Goal: Find specific page/section: Find specific page/section

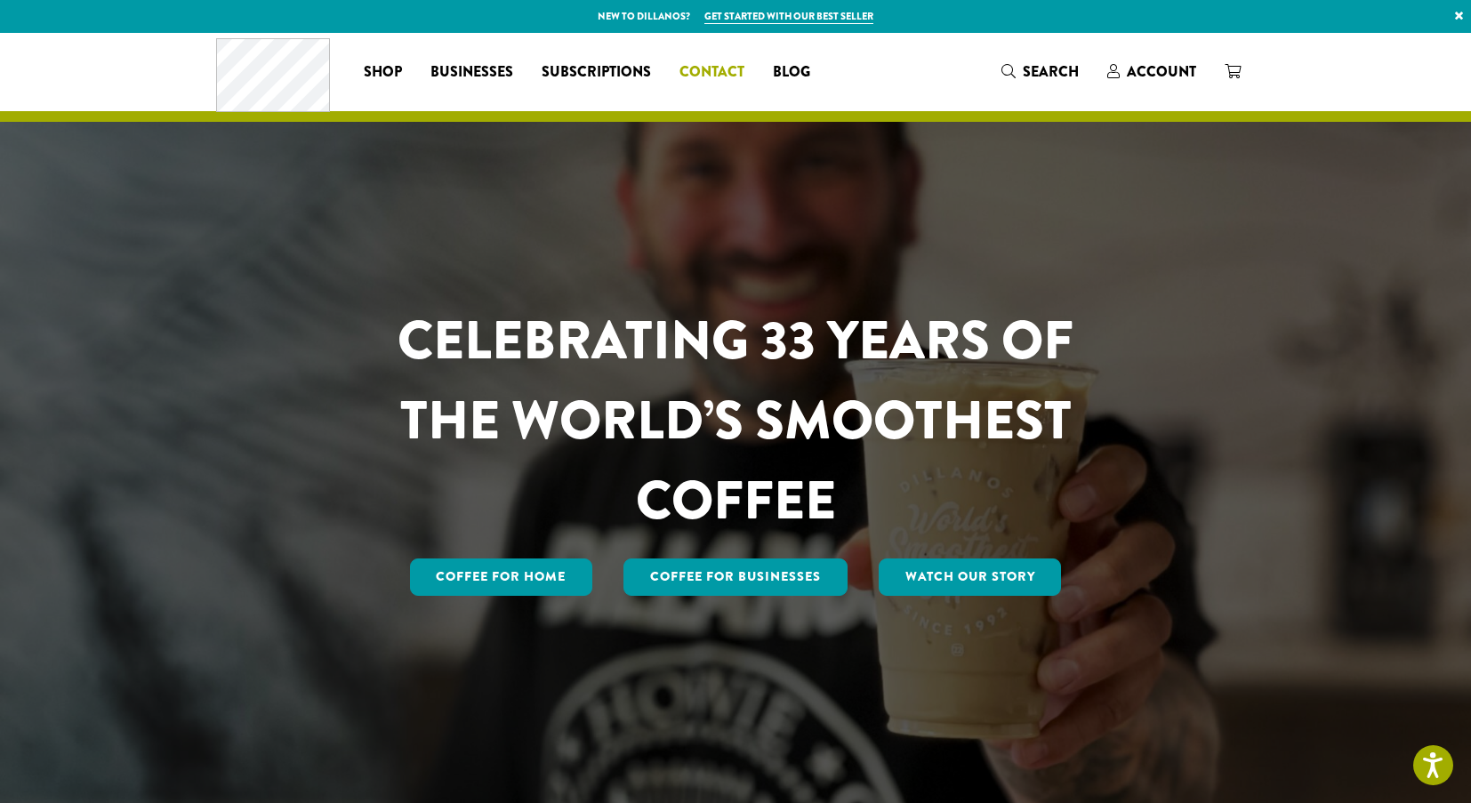
click at [732, 73] on span "Contact" at bounding box center [711, 72] width 65 height 22
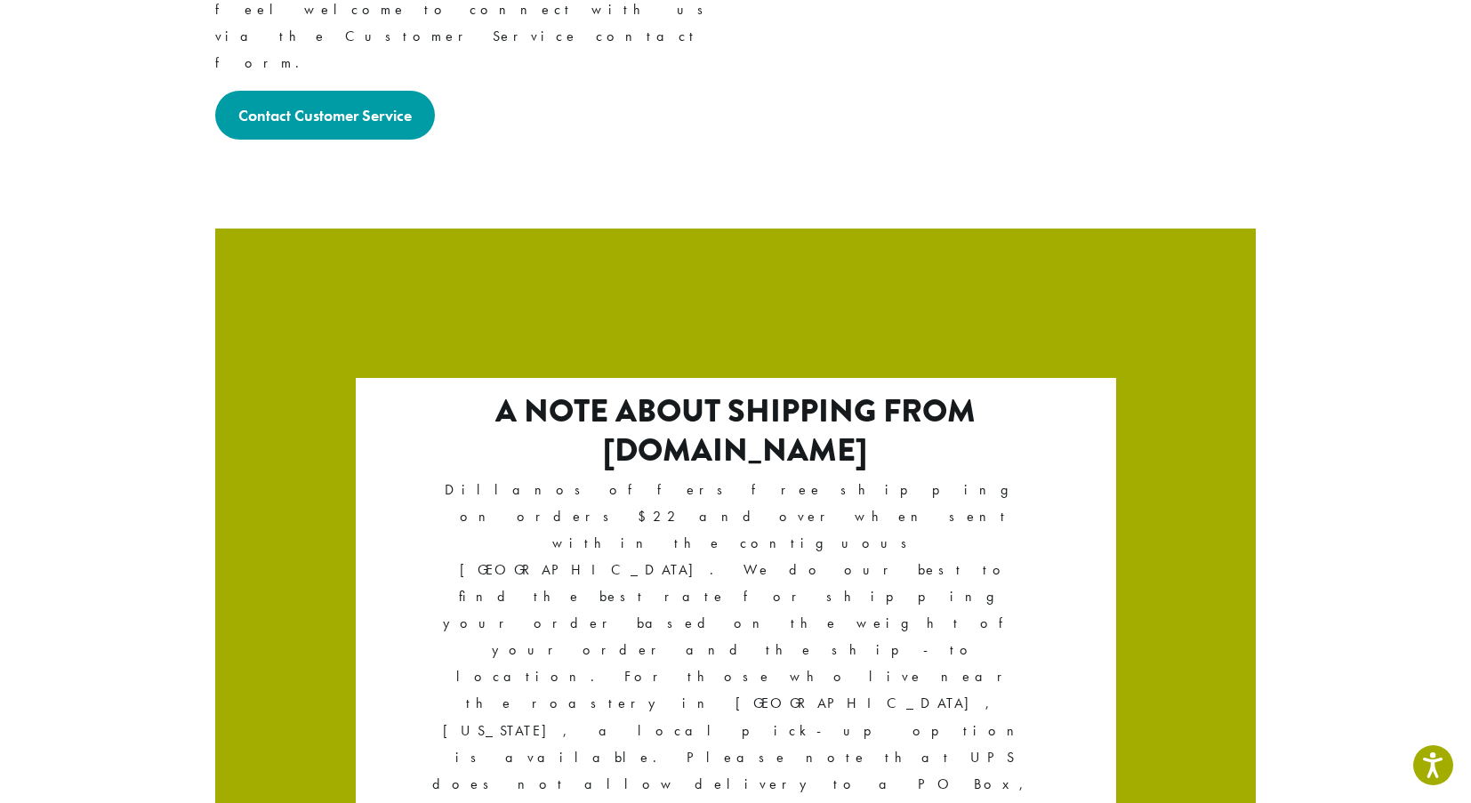
scroll to position [2956, 0]
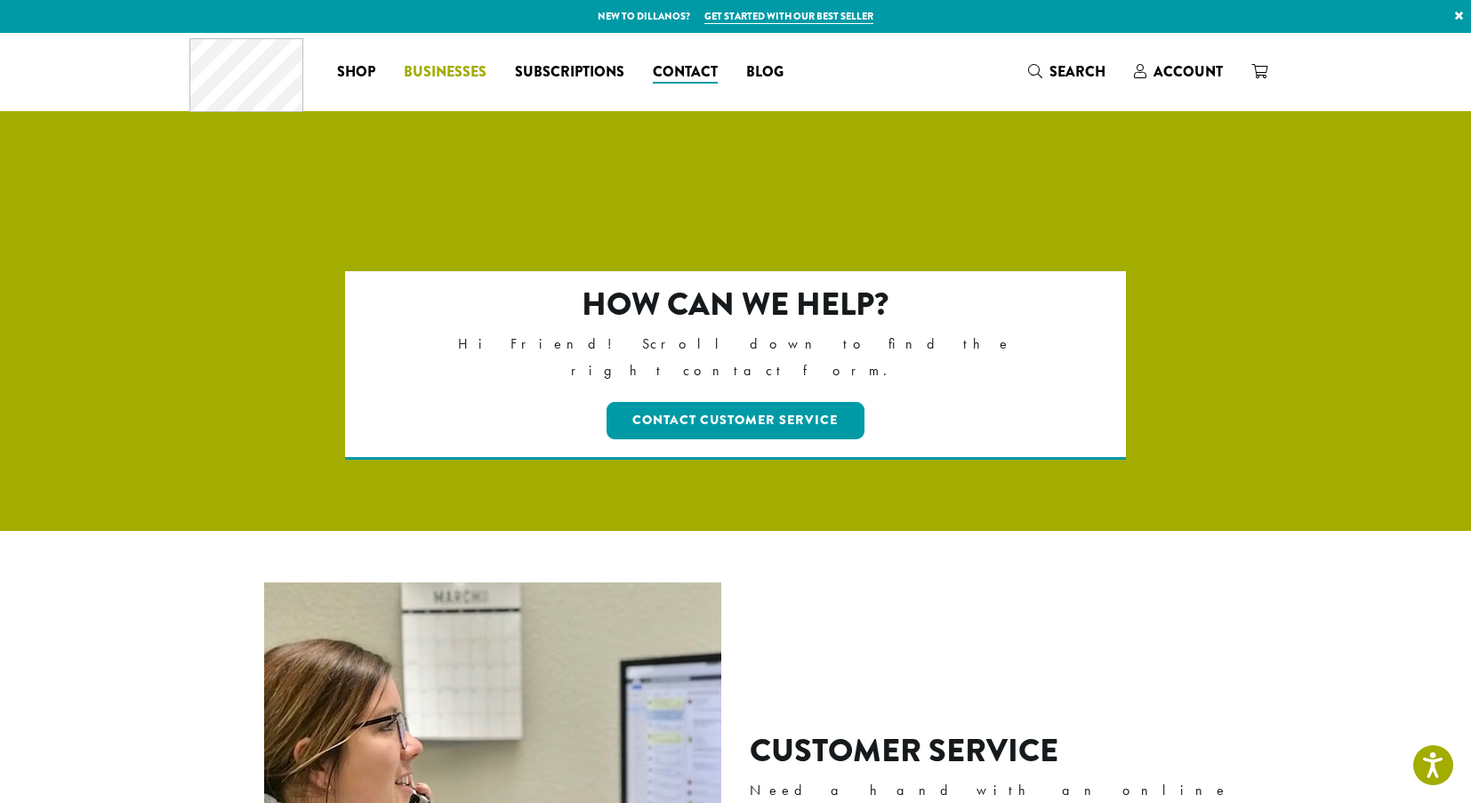
click at [427, 67] on span "Businesses" at bounding box center [445, 72] width 83 height 22
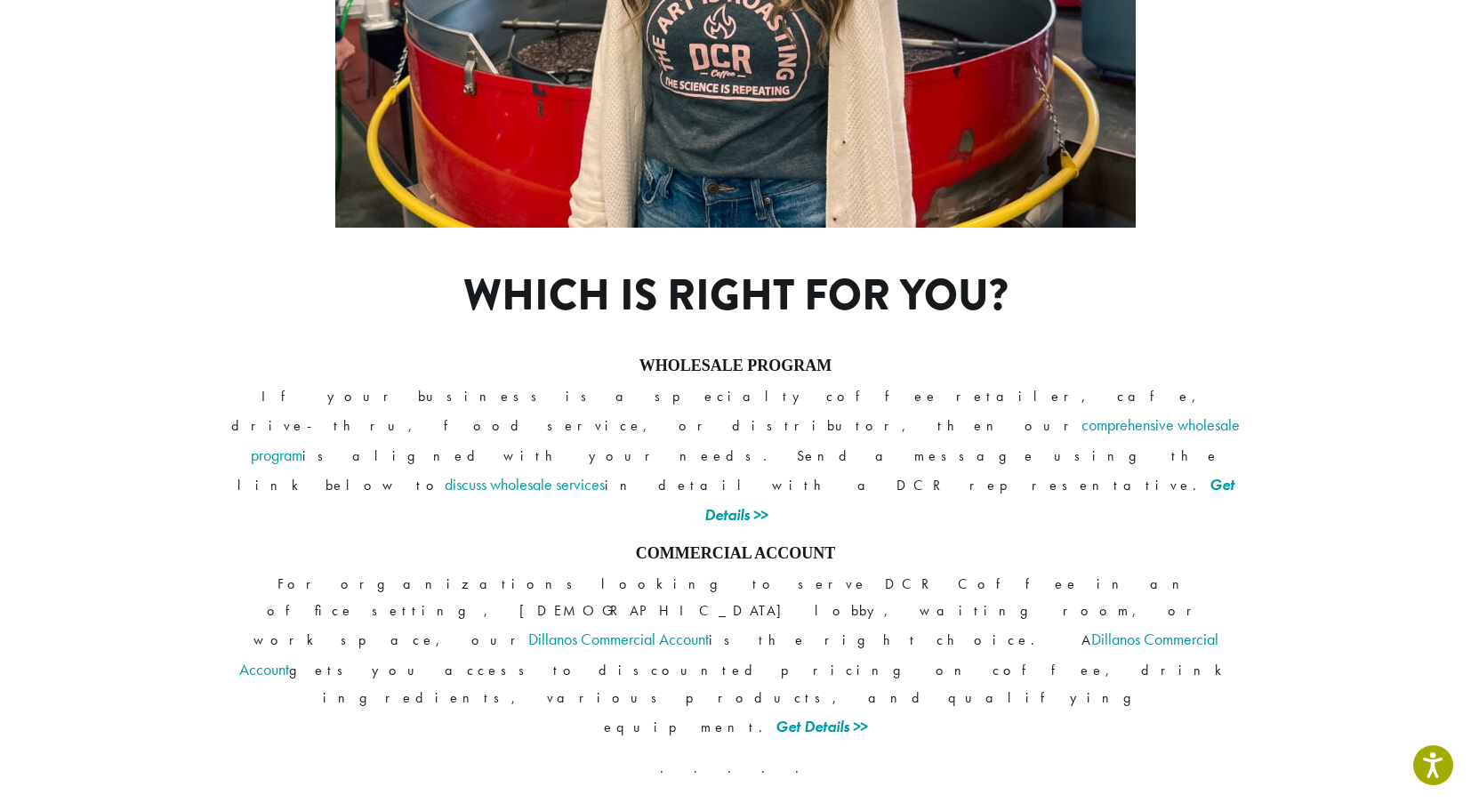
scroll to position [1269, 0]
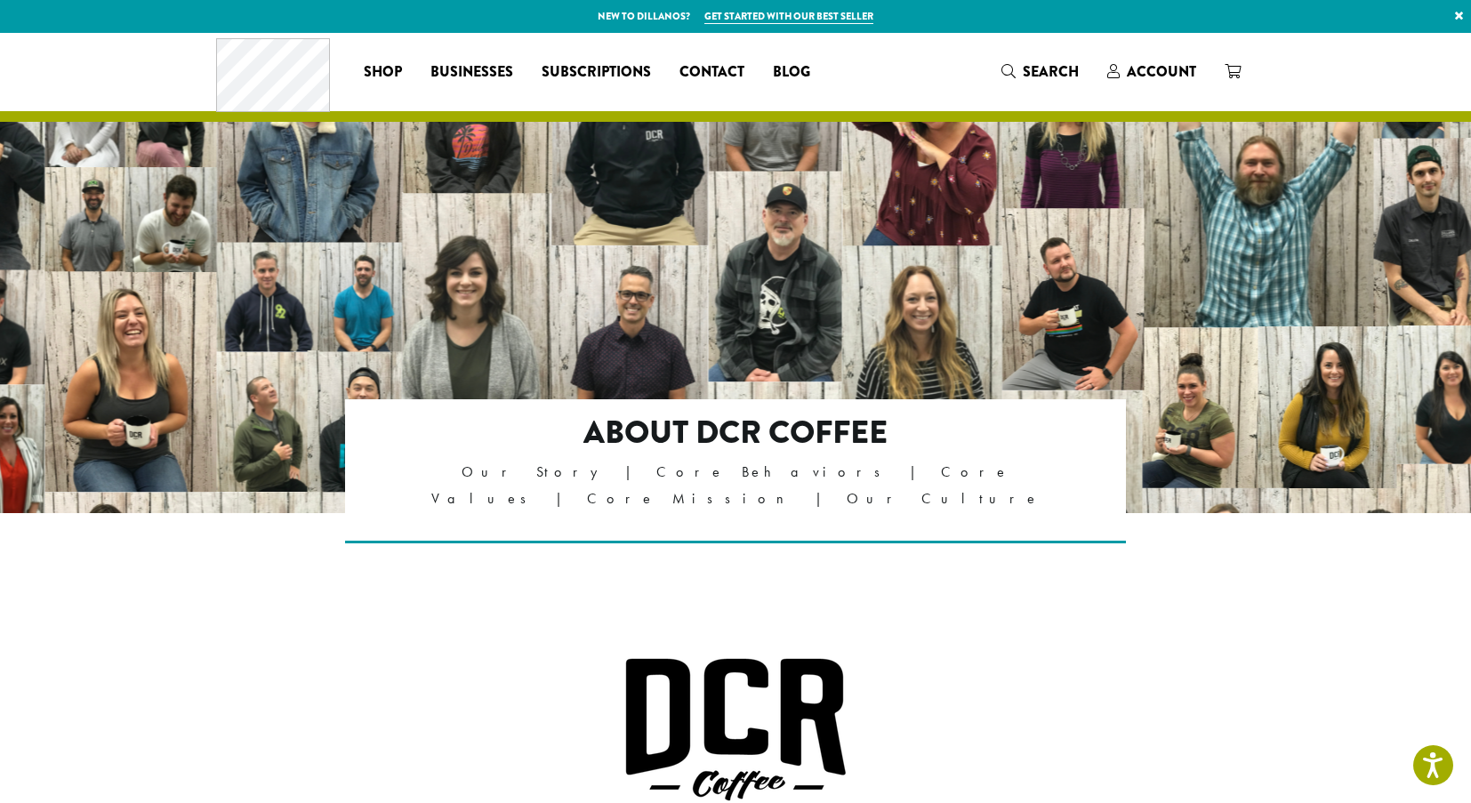
click at [1454, 13] on link "×" at bounding box center [1459, 16] width 24 height 32
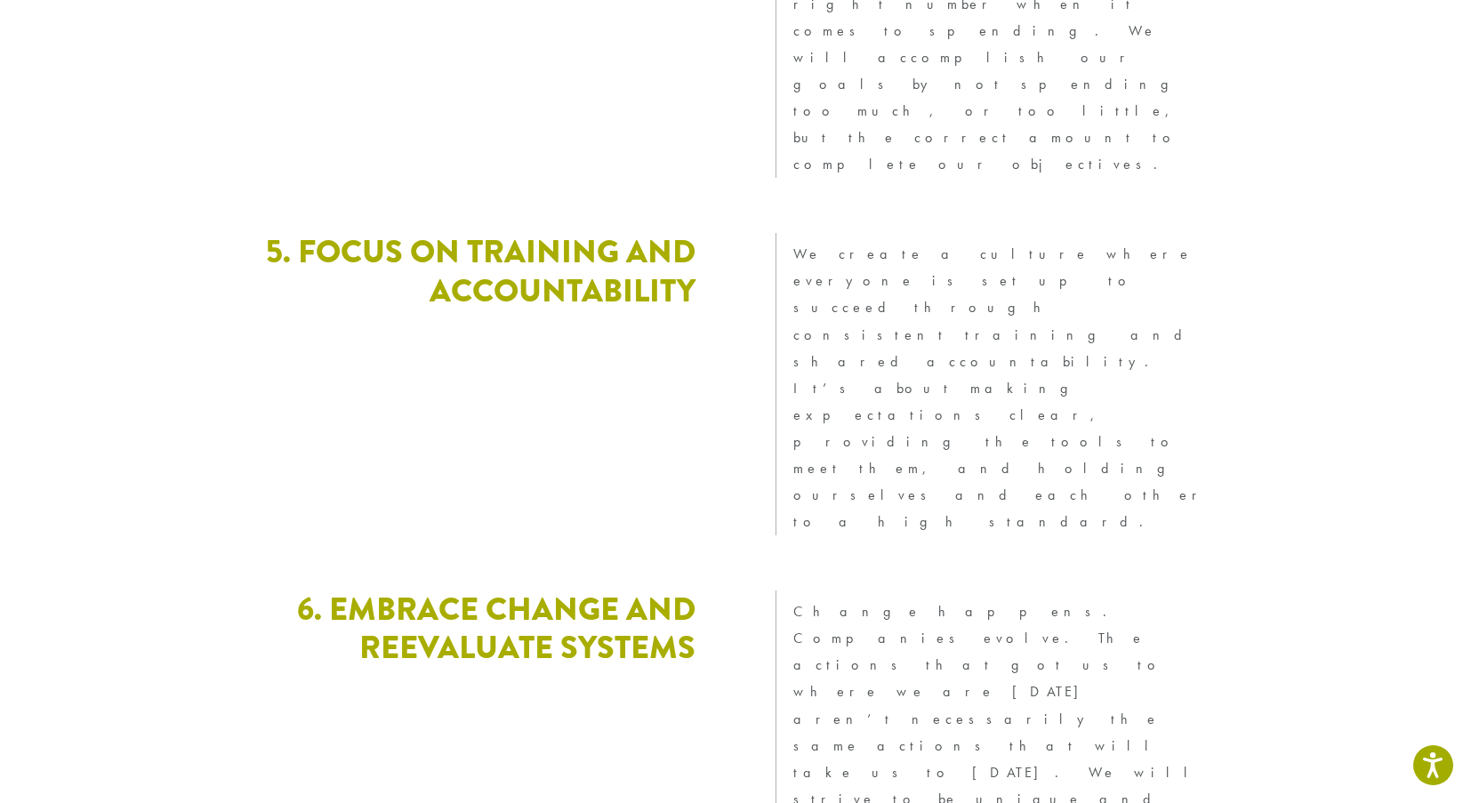
scroll to position [4809, 0]
